Goal: Task Accomplishment & Management: Complete application form

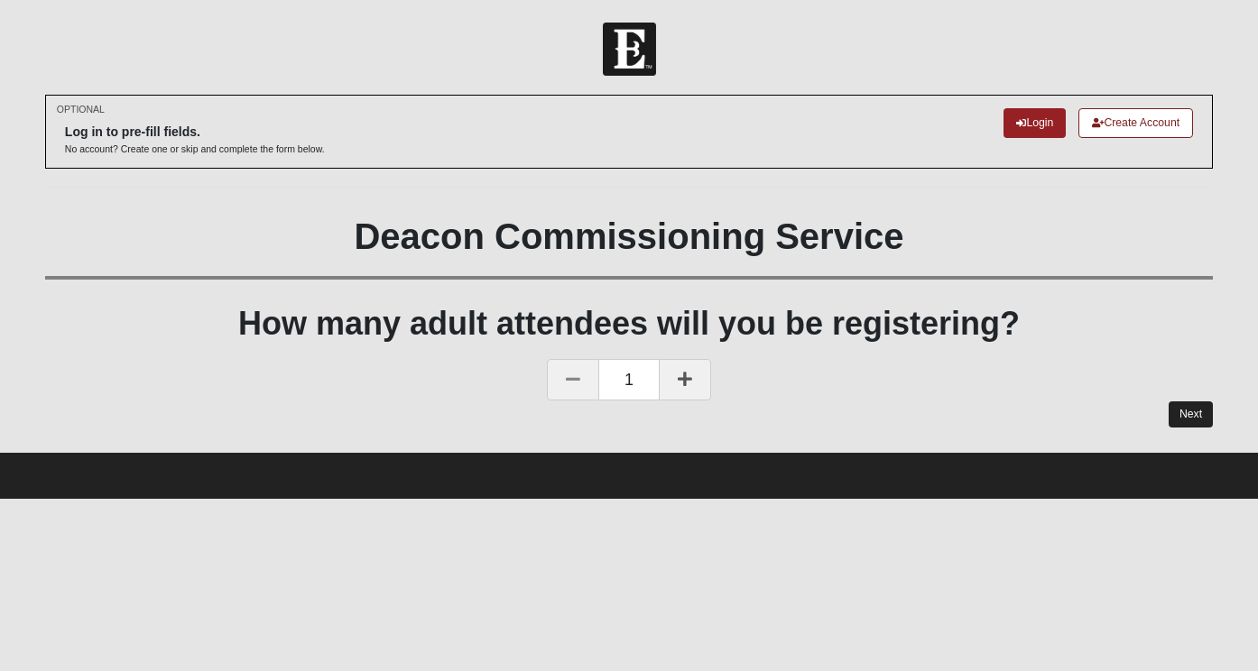
click at [1197, 411] on link "Next" at bounding box center [1190, 415] width 44 height 26
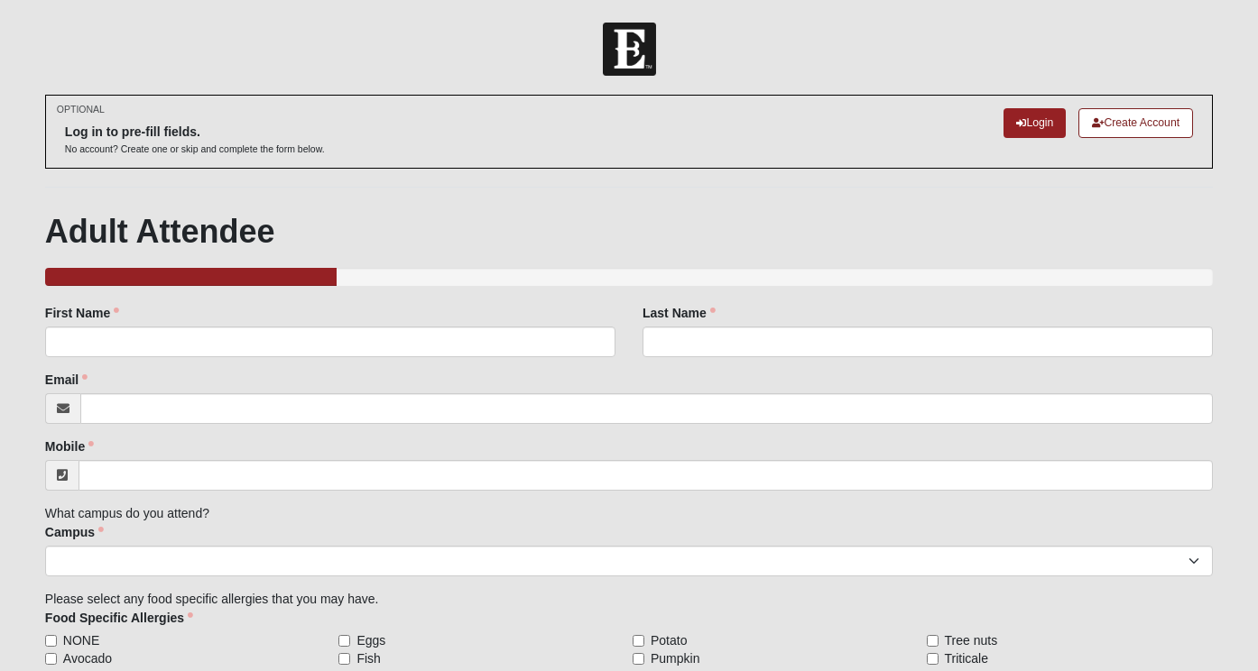
click at [560, 357] on div "First Name First Name is required." at bounding box center [330, 337] width 597 height 67
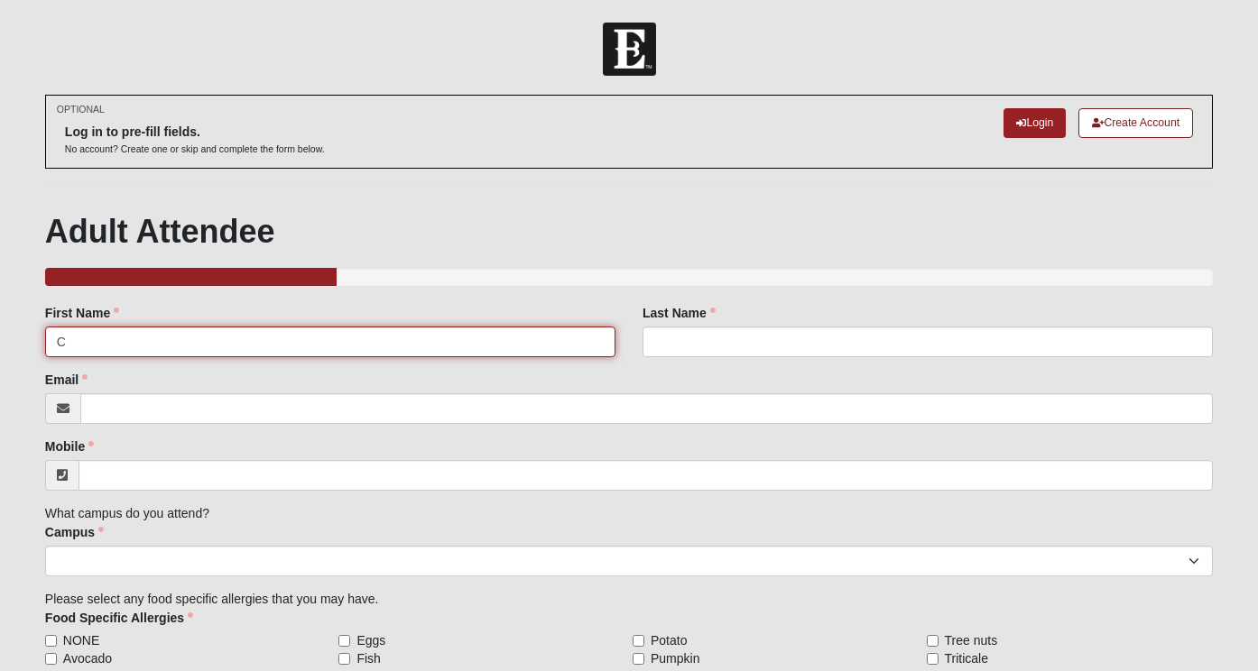
type input "Ca"
type input "Caleb"
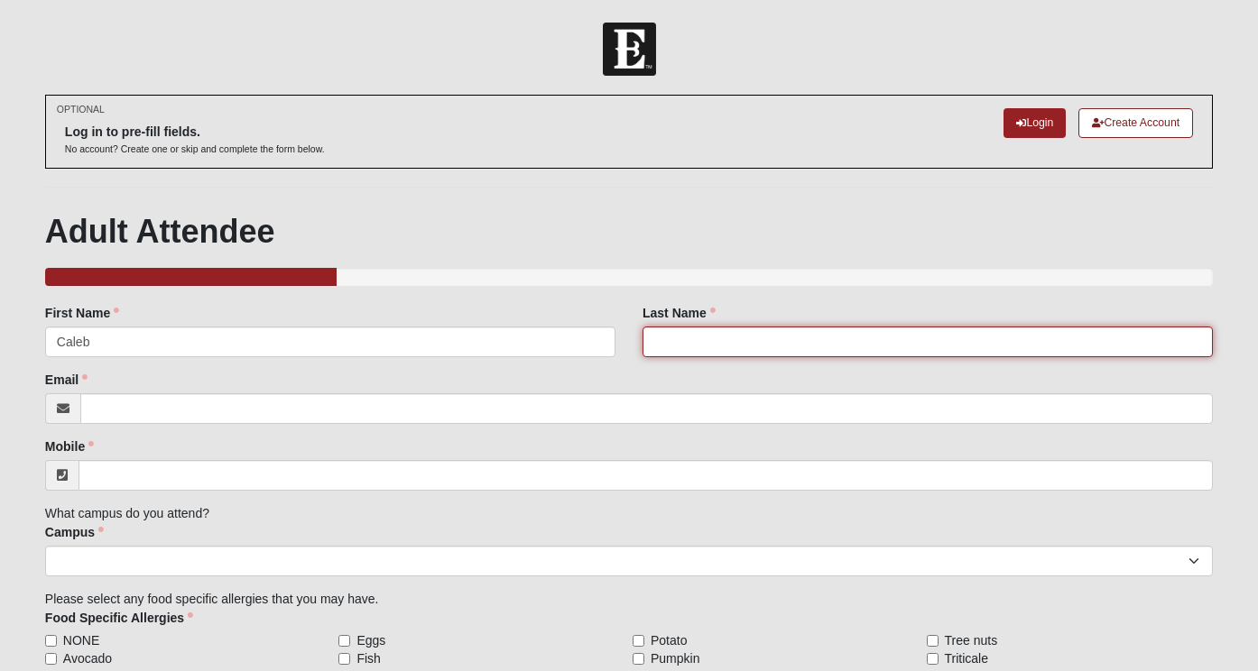
type input "[PERSON_NAME]"
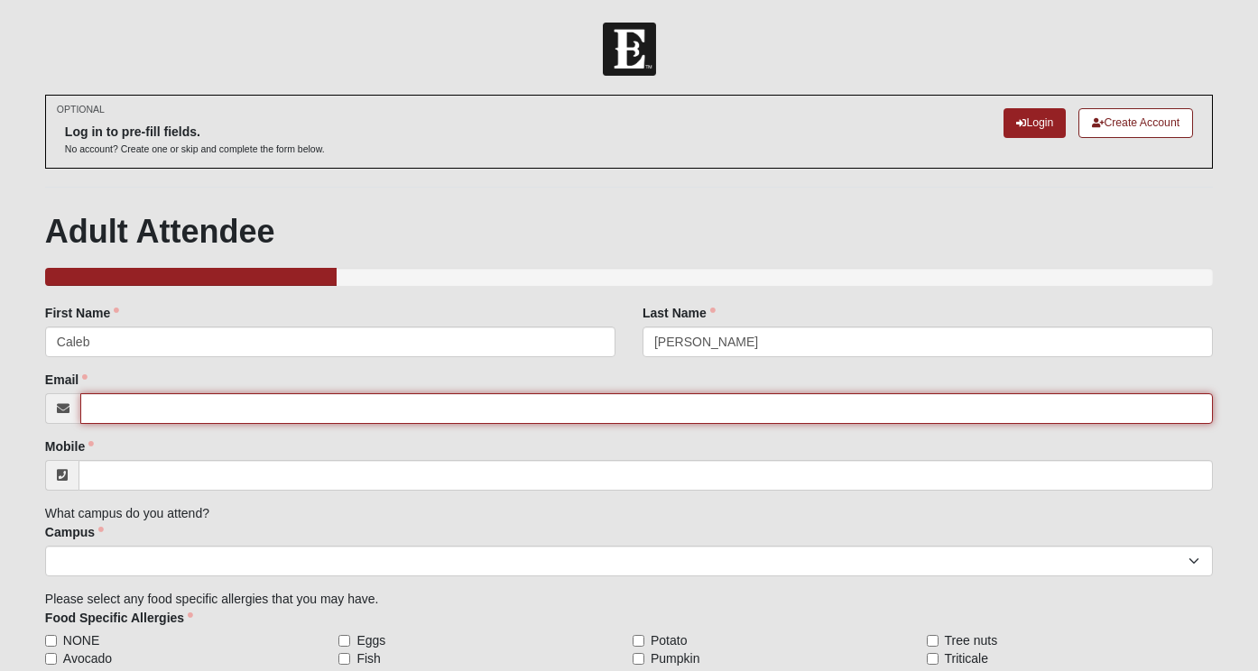
type input "[EMAIL_ADDRESS][PERSON_NAME][DOMAIN_NAME]"
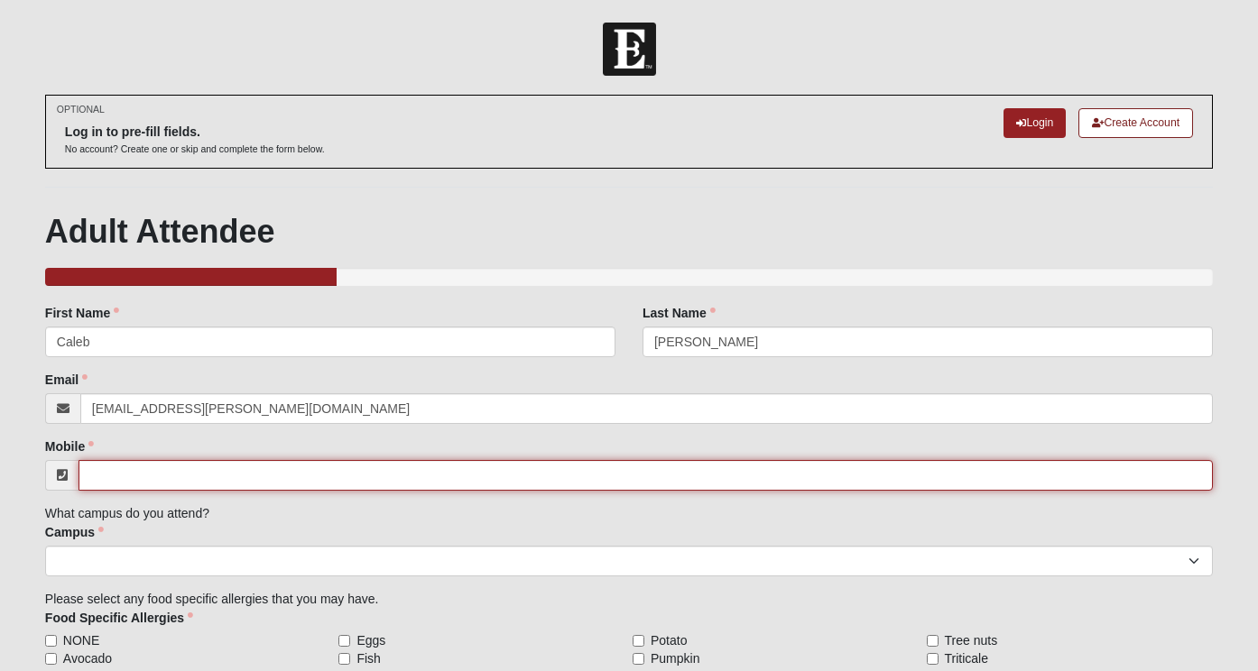
click at [131, 467] on input "Mobile" at bounding box center [646, 475] width 1134 height 31
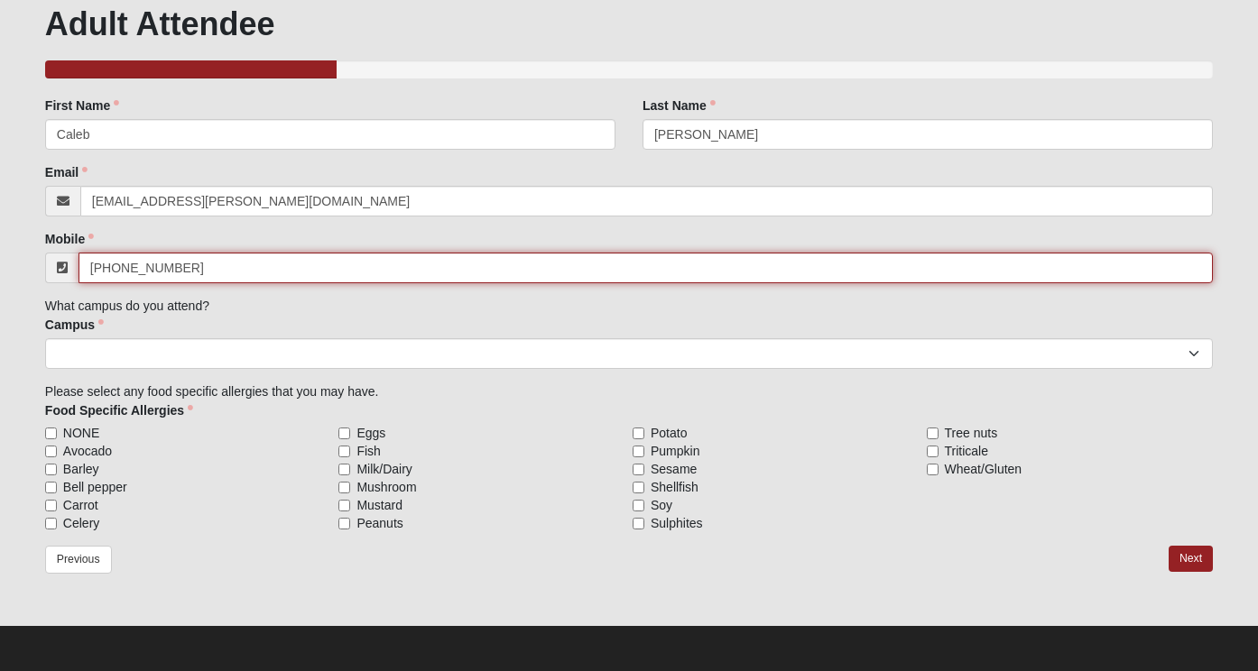
scroll to position [207, 0]
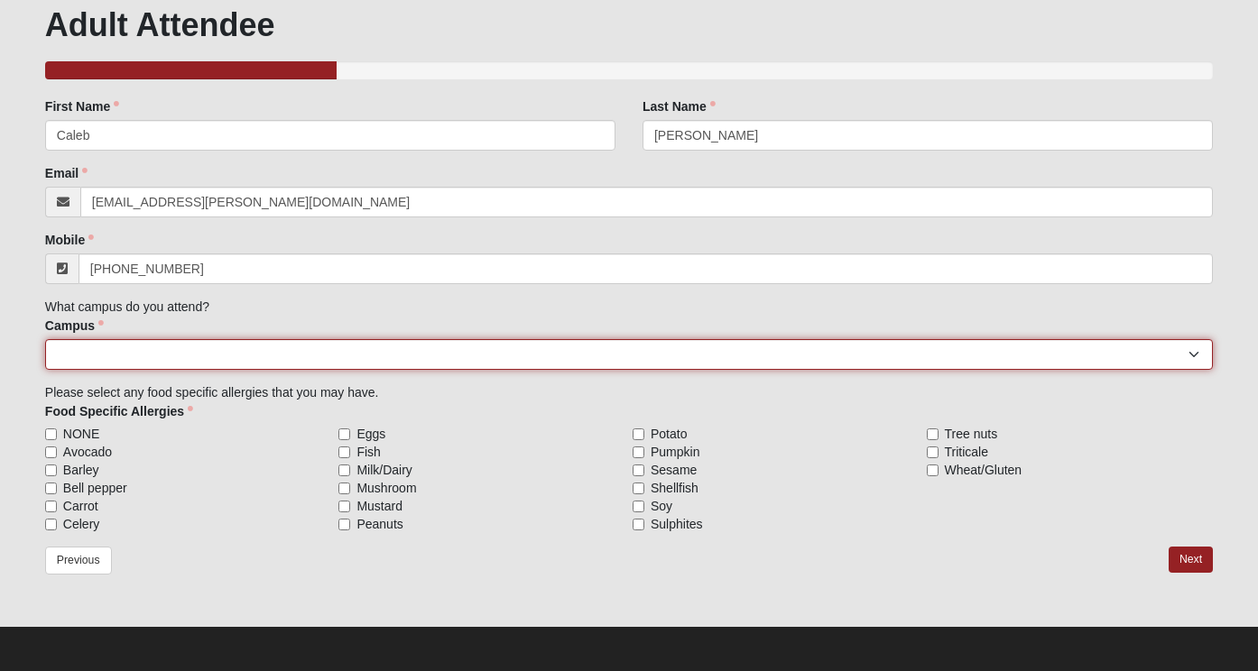
type input "[PHONE_NUMBER]"
select select "17"
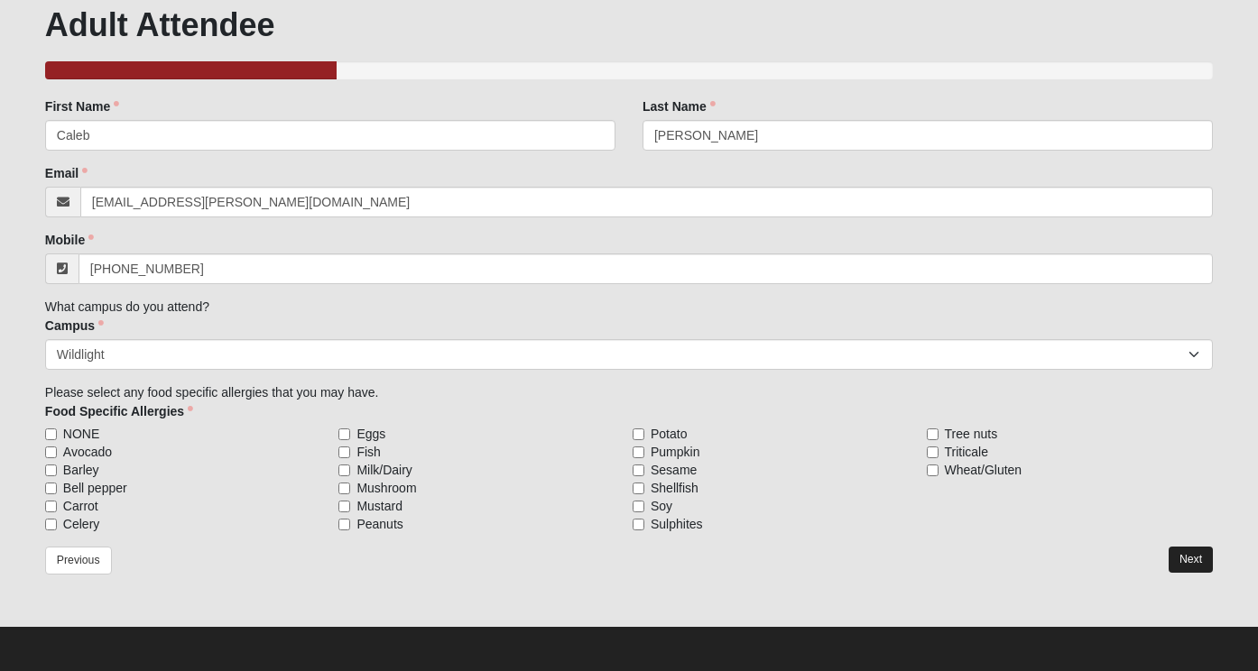
click at [1183, 551] on link "Next" at bounding box center [1190, 560] width 44 height 26
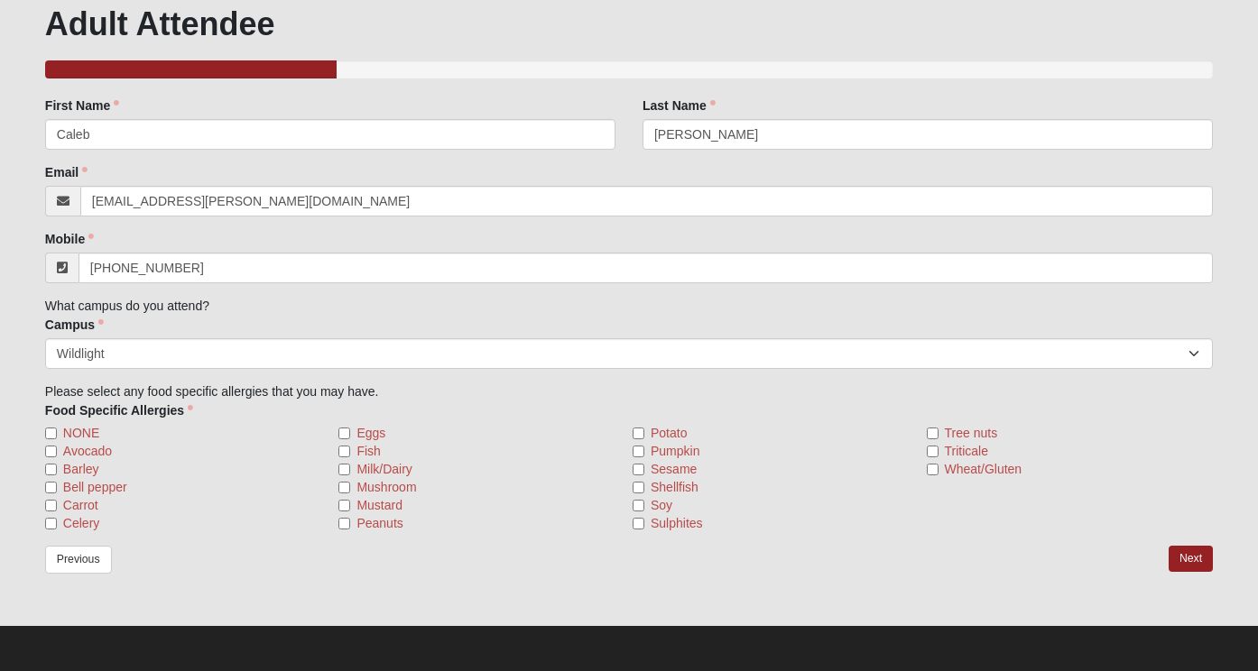
scroll to position [296, 0]
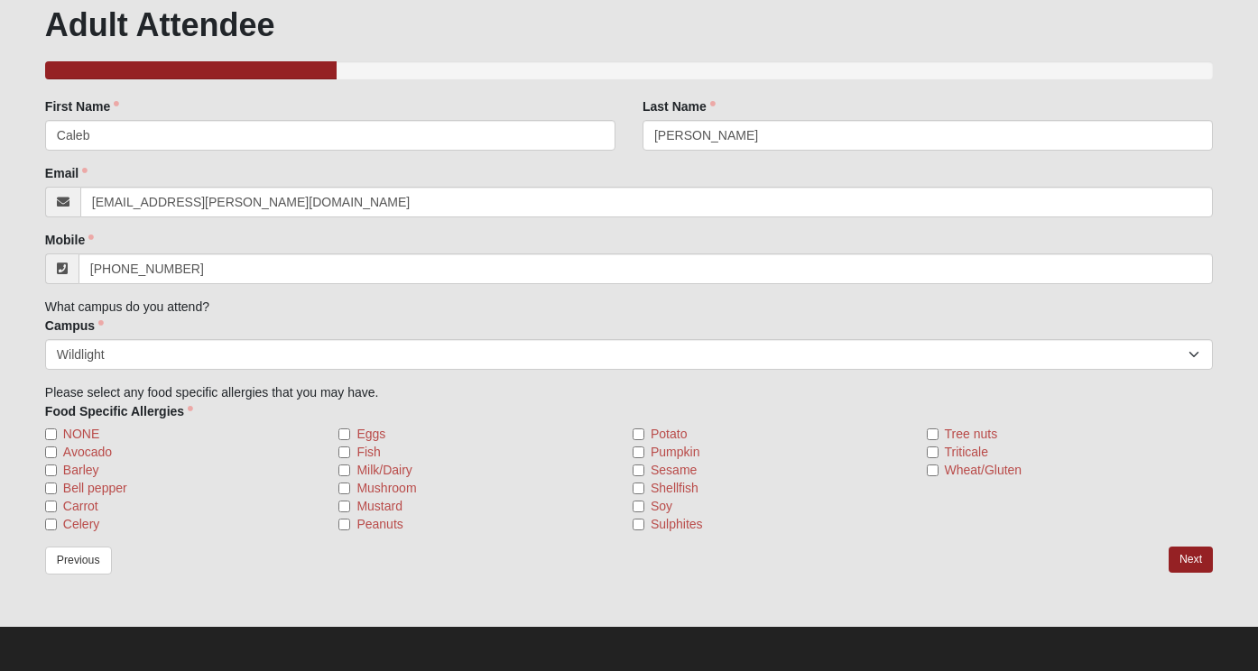
click at [94, 433] on span "NONE" at bounding box center [81, 434] width 36 height 18
click at [57, 433] on input "NONE" at bounding box center [51, 435] width 12 height 12
checkbox input "true"
click at [1175, 560] on link "Next" at bounding box center [1190, 560] width 44 height 26
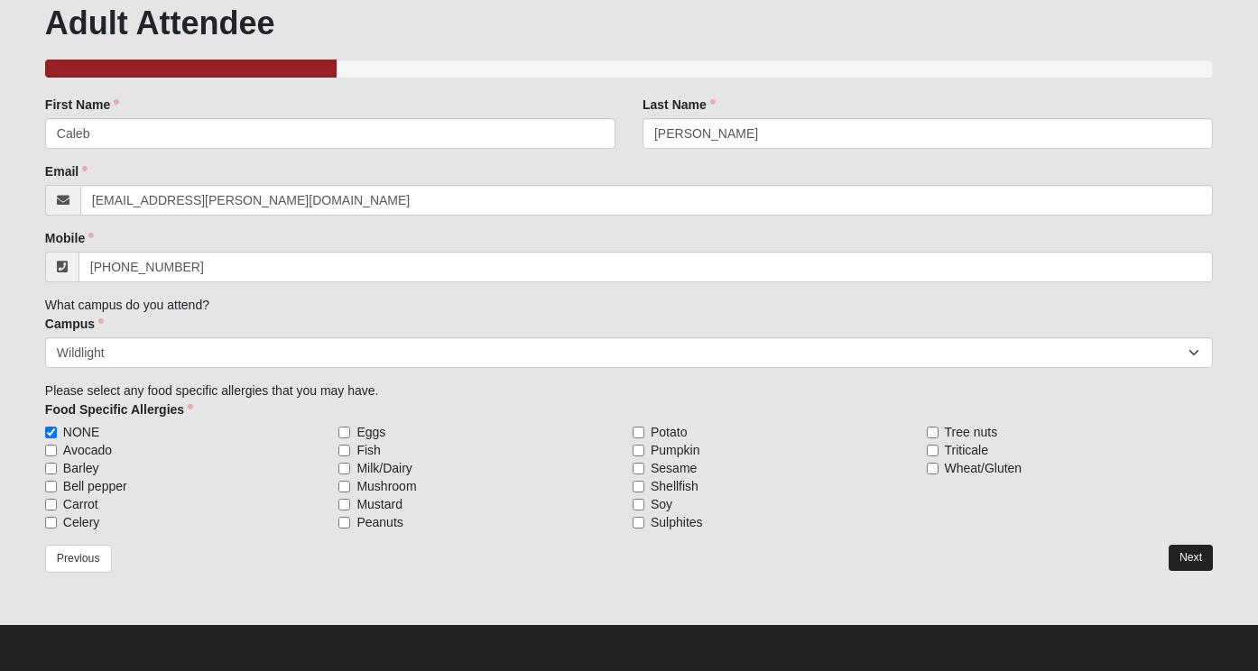
scroll to position [207, 0]
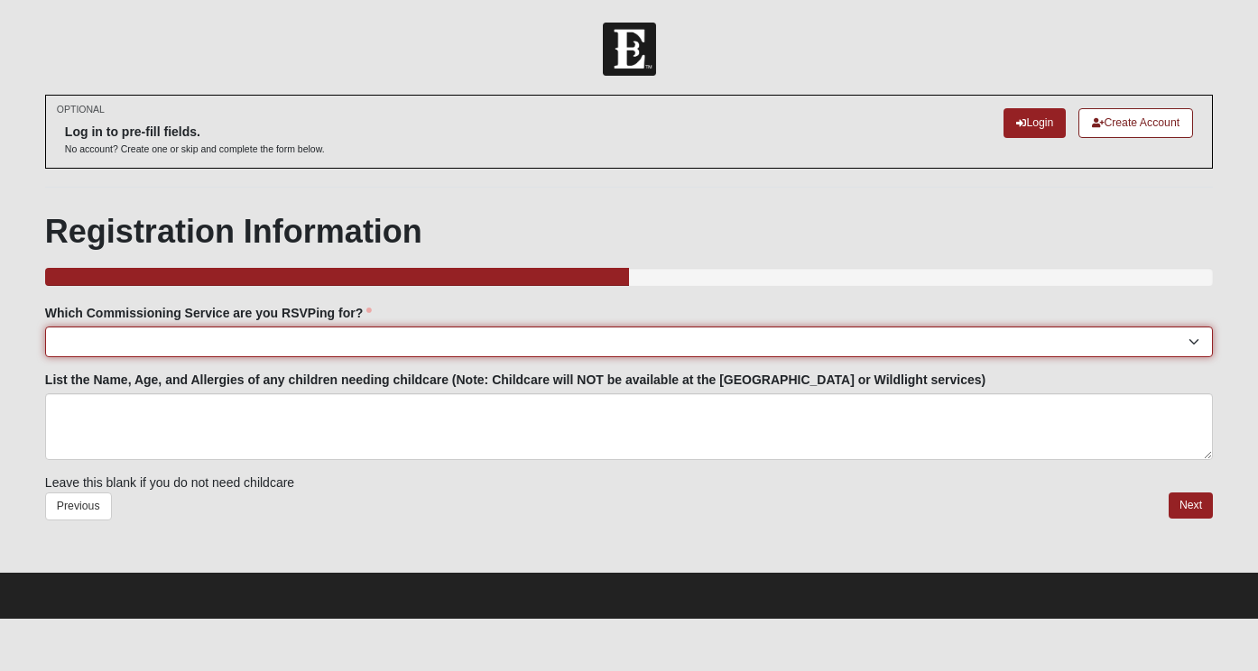
select select "Wildlight: [DATE] 6:00pm | Acres of [GEOGRAPHIC_DATA] ([GEOGRAPHIC_DATA][PERSON…"
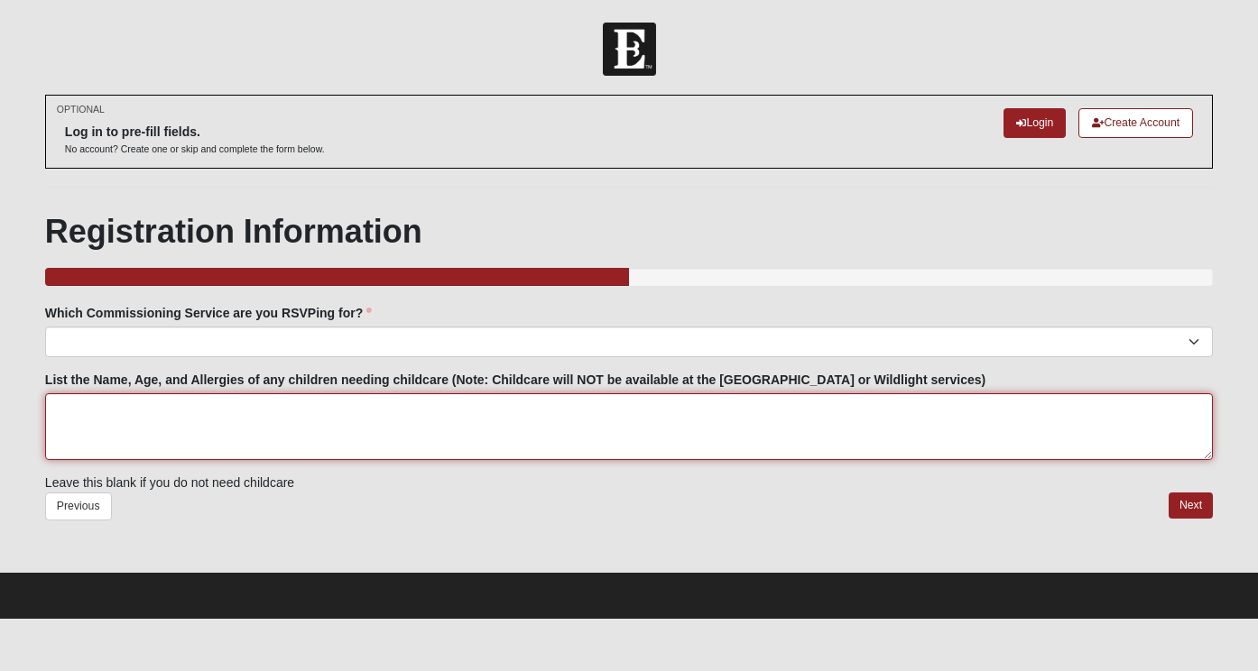
click at [401, 397] on textarea "List the Name, Age, and Allergies of any children needing childcare (Note: Chil…" at bounding box center [629, 426] width 1168 height 67
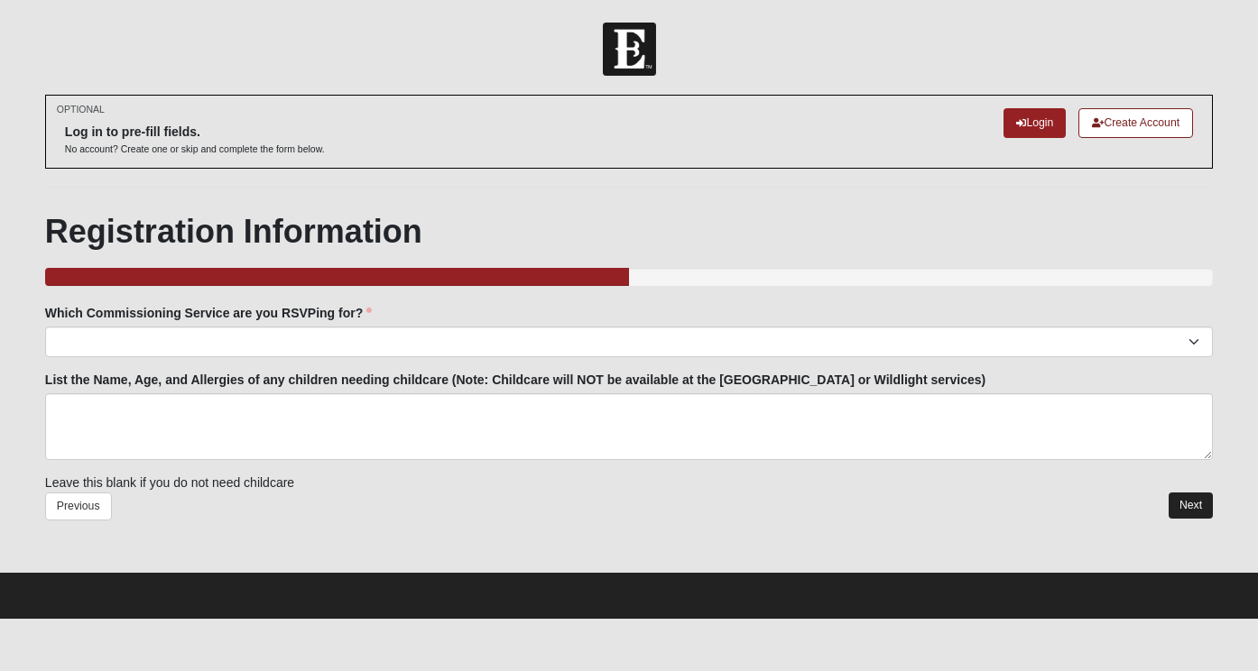
click at [1182, 506] on link "Next" at bounding box center [1190, 506] width 44 height 26
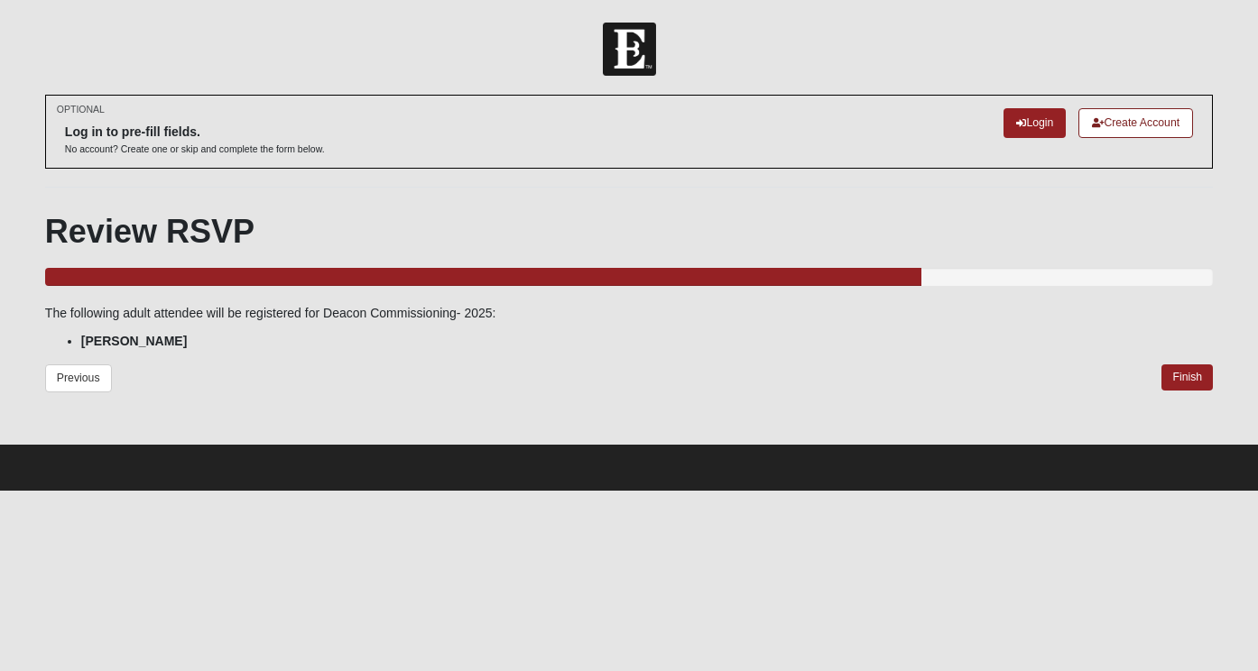
click at [1194, 379] on link "Finish" at bounding box center [1186, 378] width 51 height 26
